Goal: Task Accomplishment & Management: Use online tool/utility

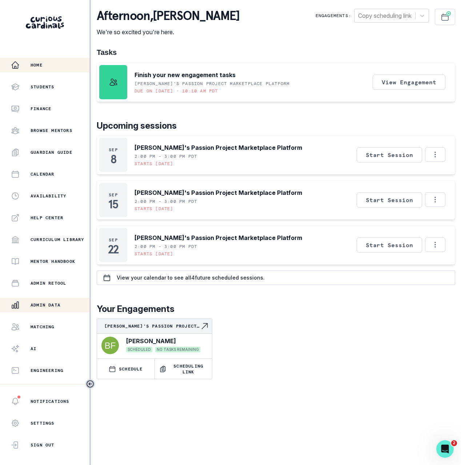
click at [60, 305] on p "Admin Data" at bounding box center [46, 305] width 30 height 6
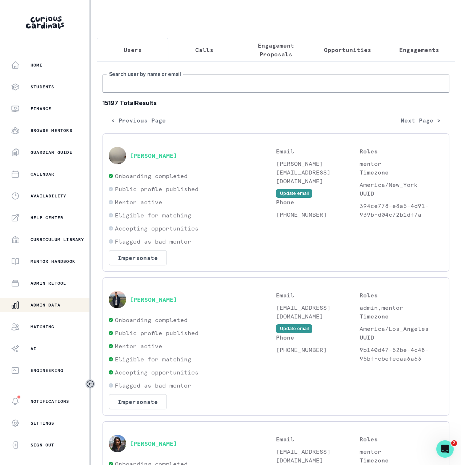
drag, startPoint x: 212, startPoint y: 89, endPoint x: 214, endPoint y: 93, distance: 4.1
click at [212, 89] on input "Search user by name or email" at bounding box center [275, 83] width 347 height 18
paste input "[PERSON_NAME]"
type input "[PERSON_NAME]"
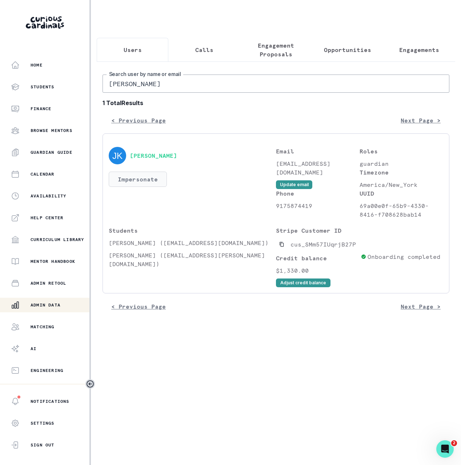
click at [155, 179] on button "Impersonate" at bounding box center [138, 179] width 58 height 15
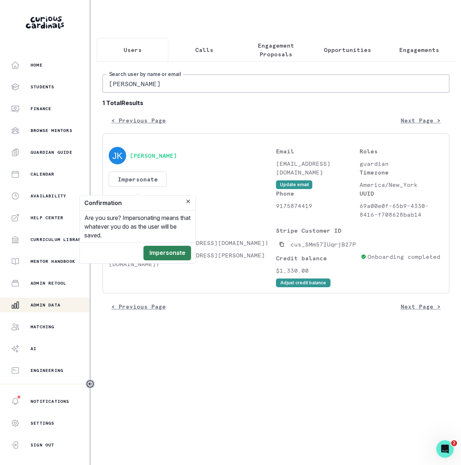
click at [177, 249] on button "Impersonate" at bounding box center [168, 253] width 48 height 15
